Goal: Complete application form: Complete application form

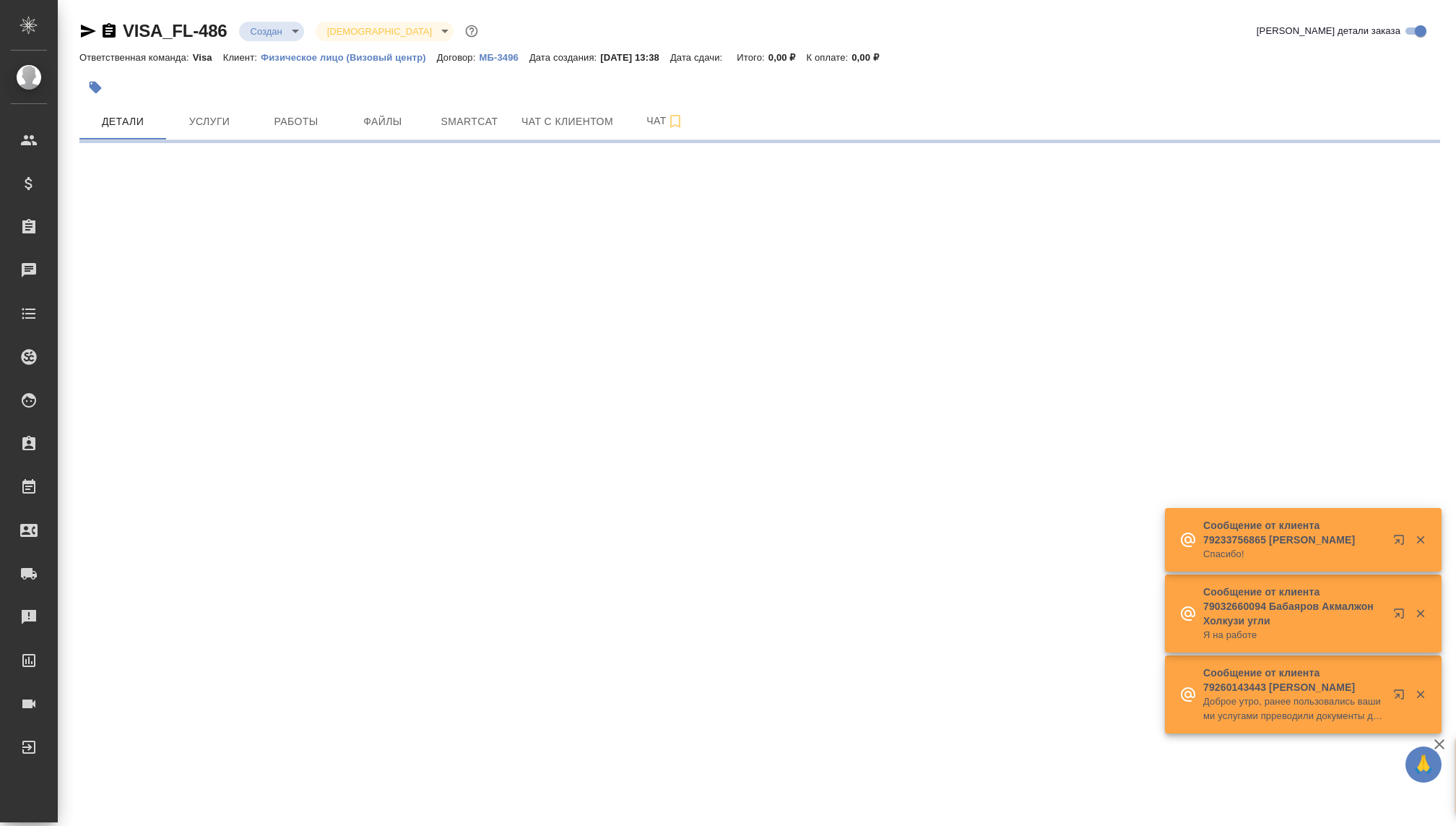
select select "RU"
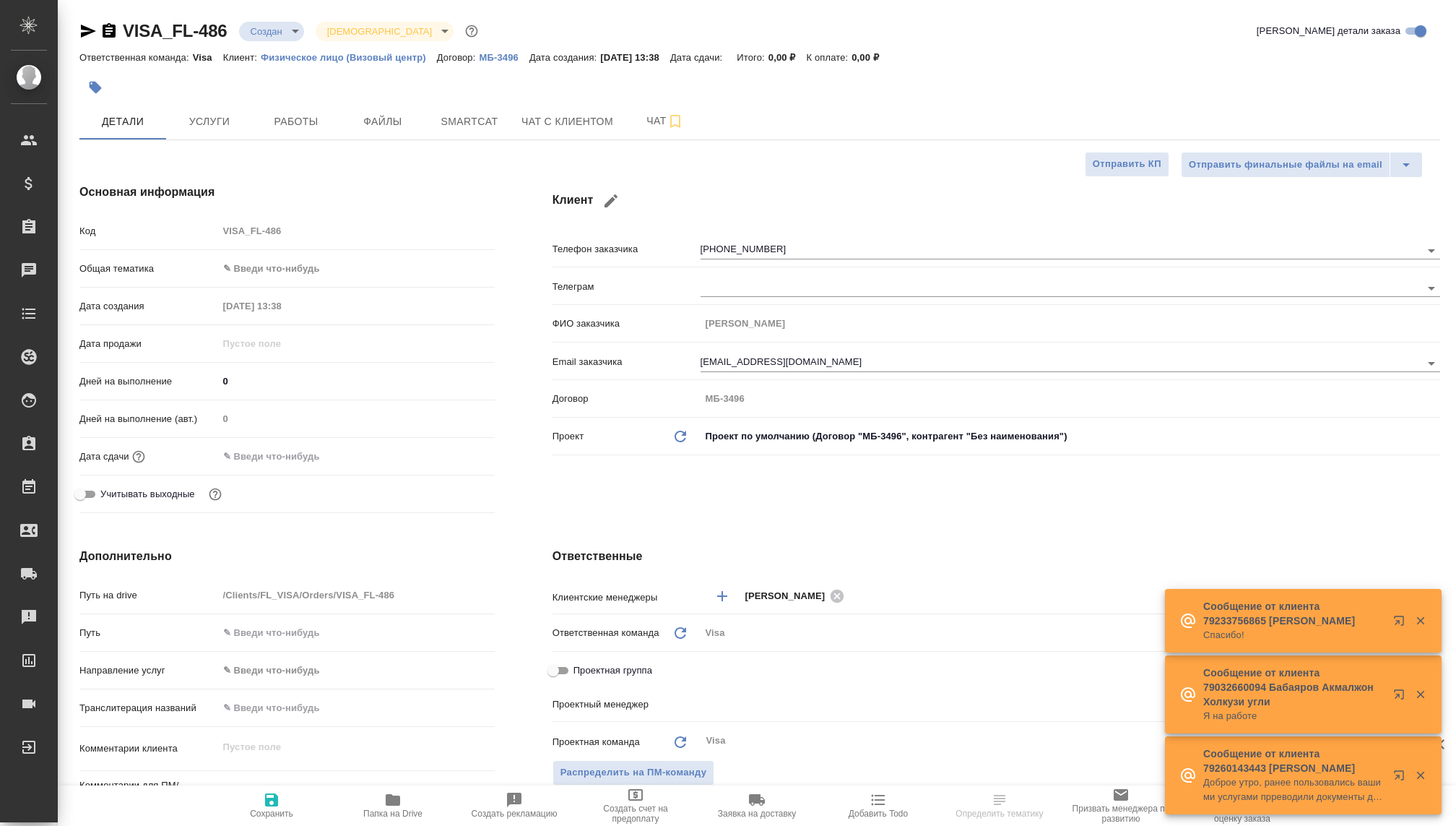
type textarea "x"
type input "[PERSON_NAME]"
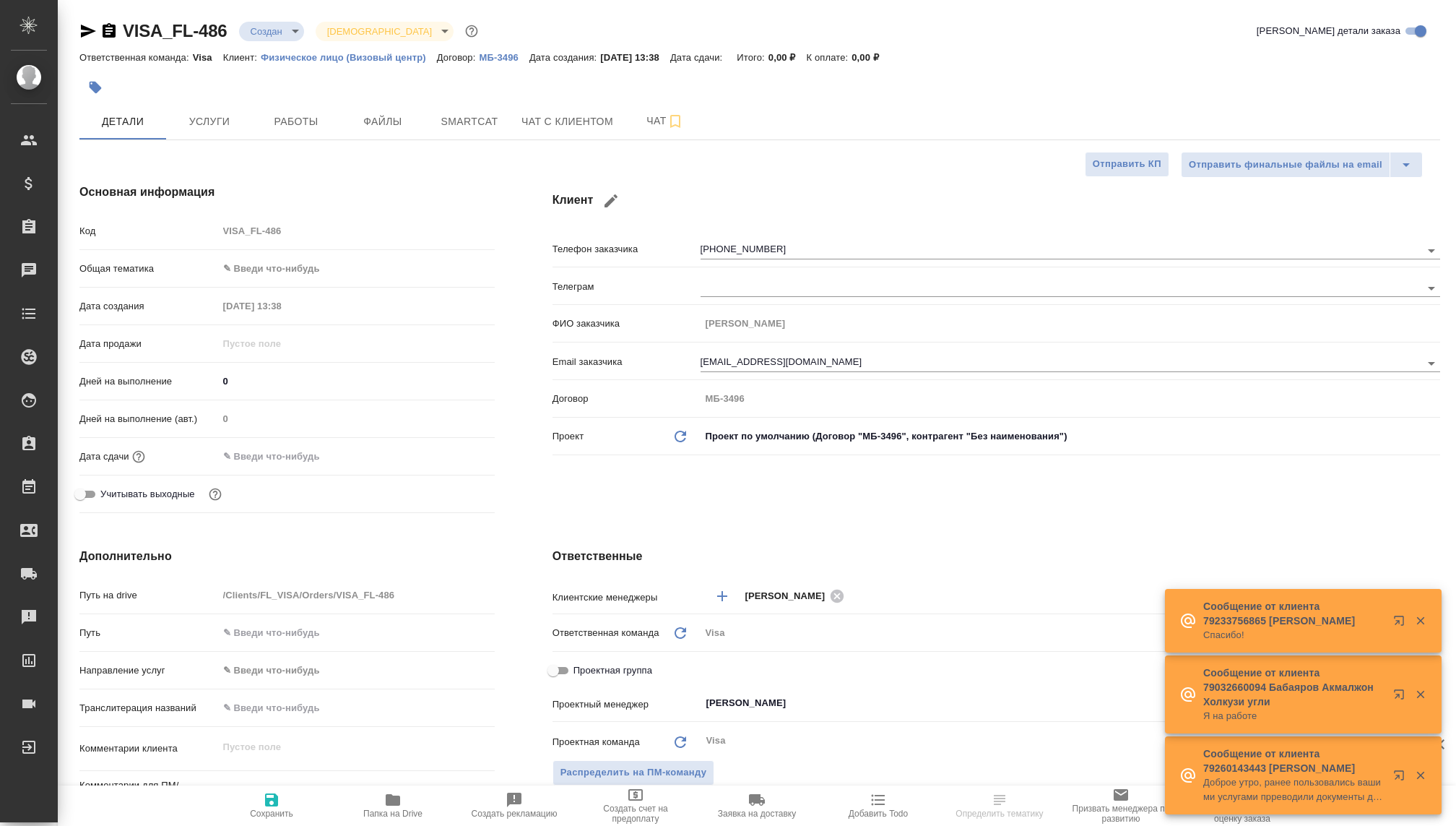
type textarea "x"
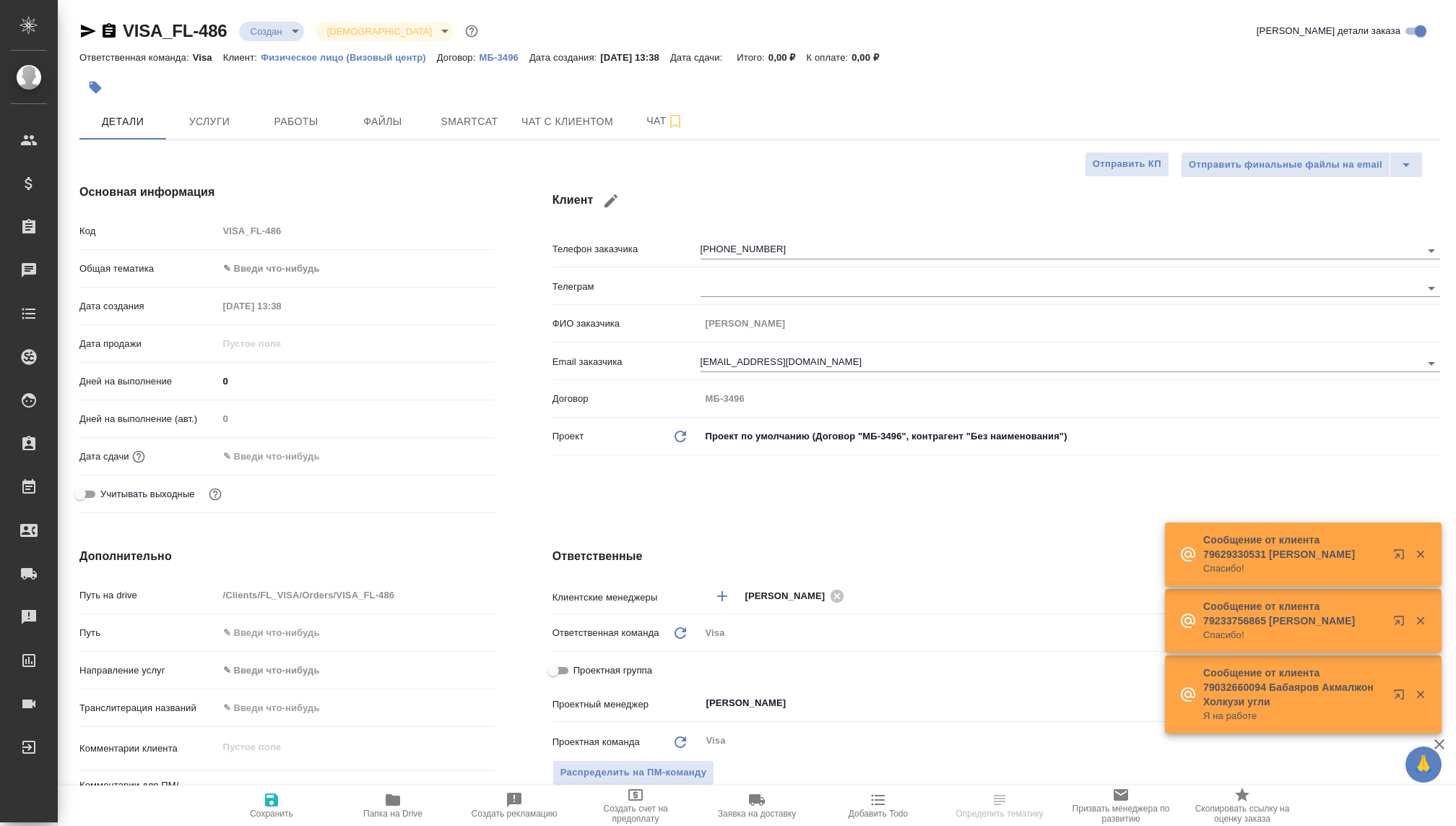
type textarea "x"
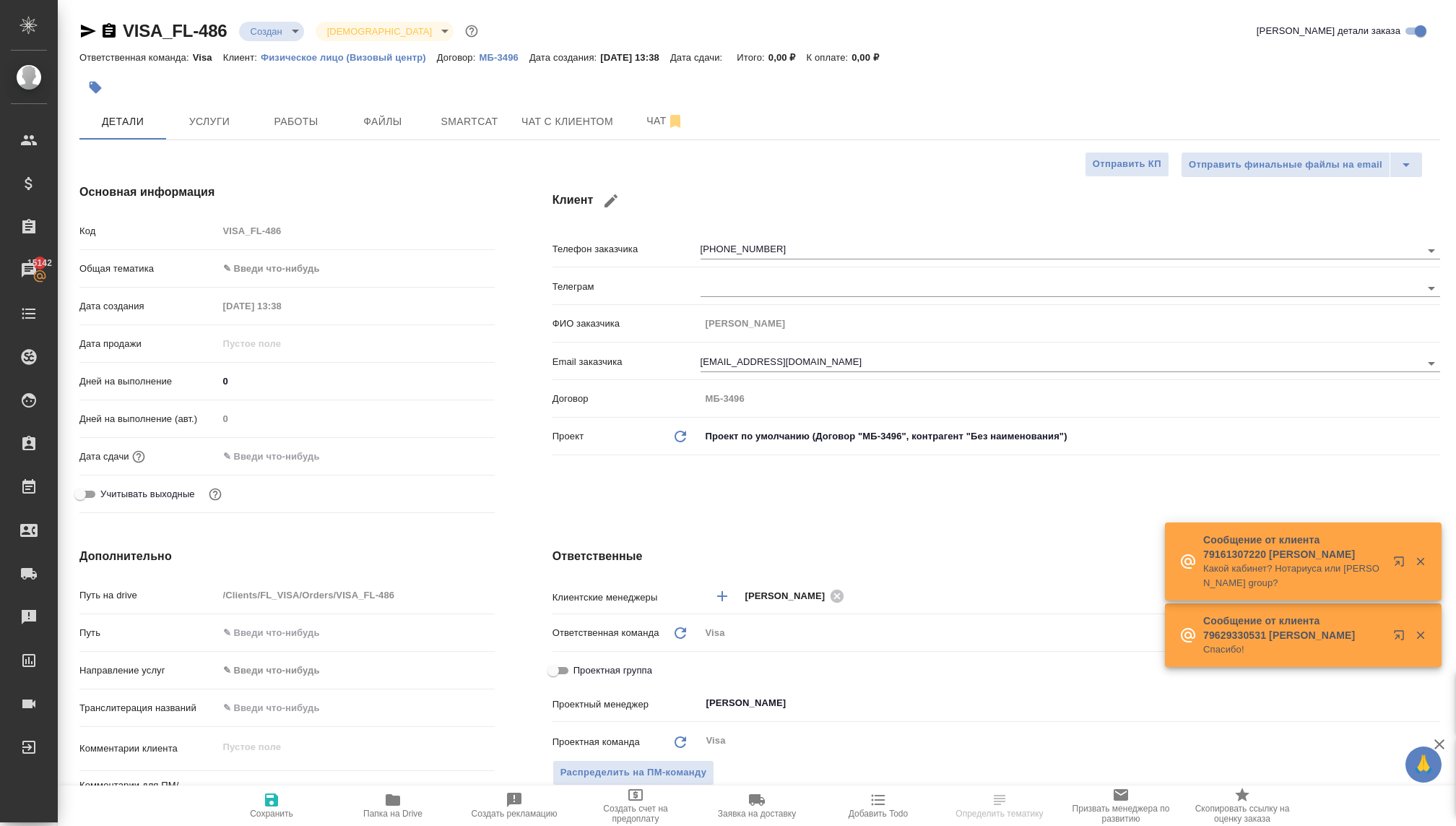
type textarea "x"
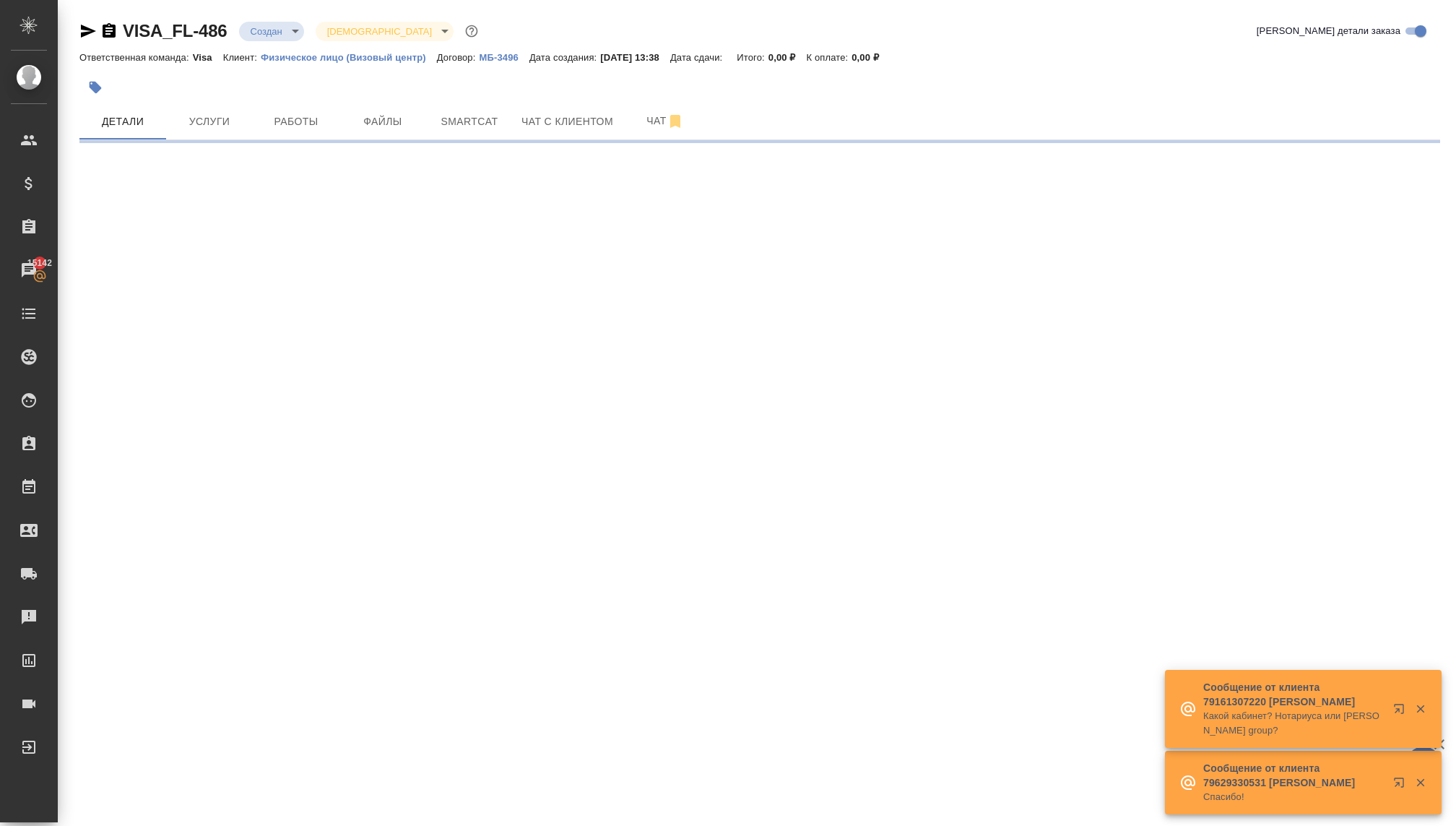
select select "RU"
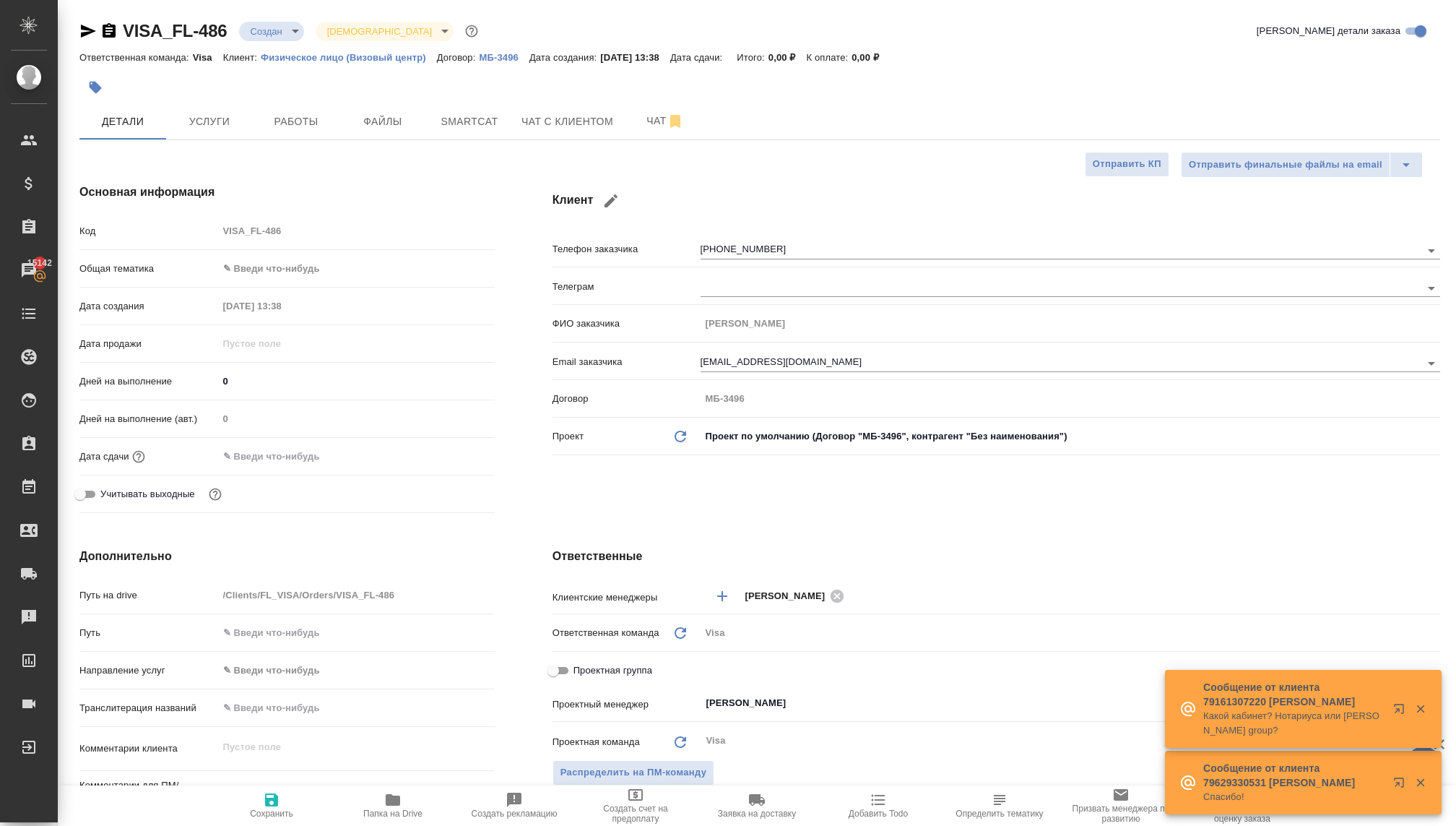
type textarea "x"
